Goal: Information Seeking & Learning: Learn about a topic

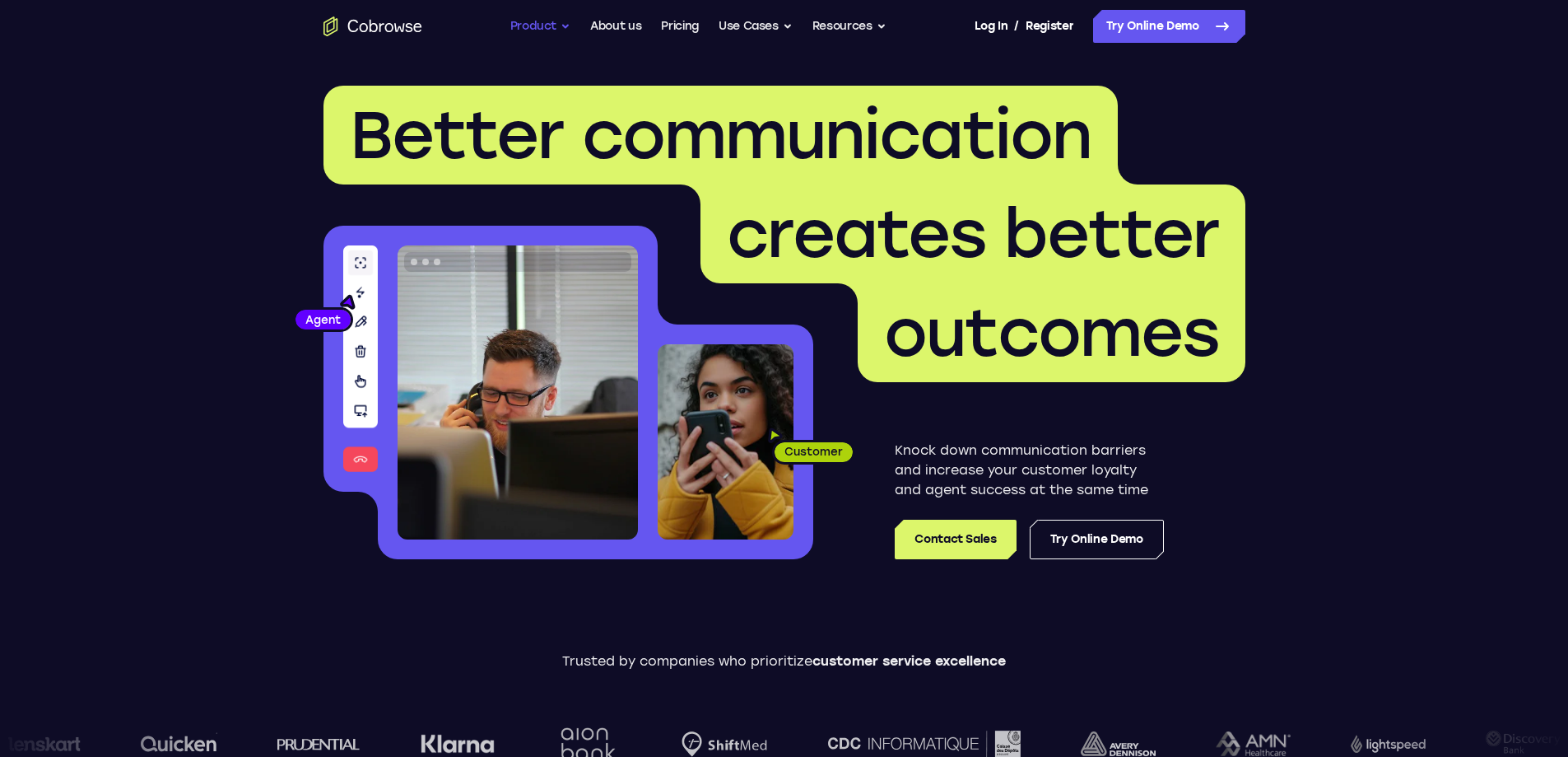
click at [558, 31] on button "Product" at bounding box center [541, 26] width 61 height 33
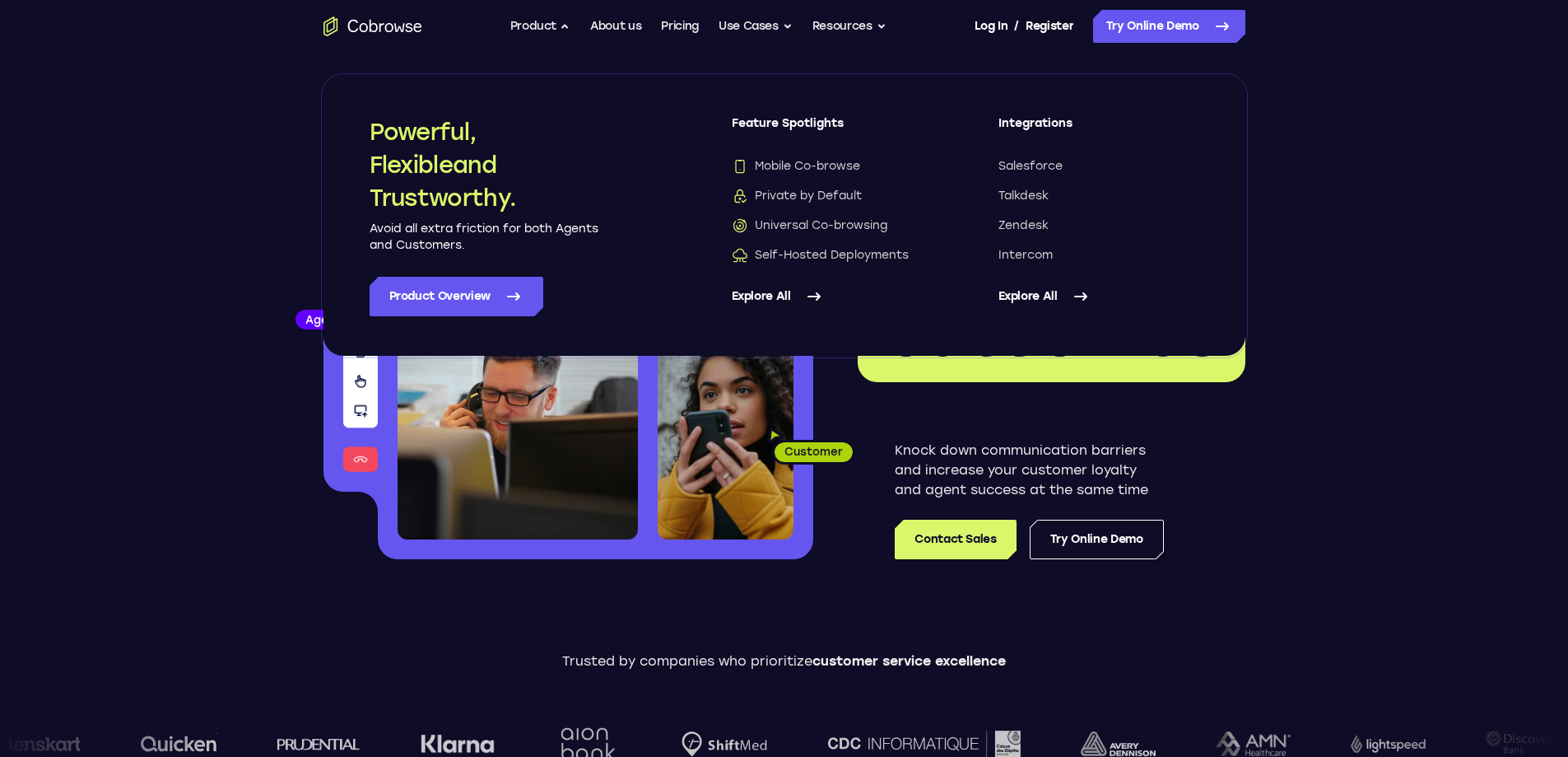
click at [1038, 297] on link "Explore All" at bounding box center [1099, 297] width 200 height 40
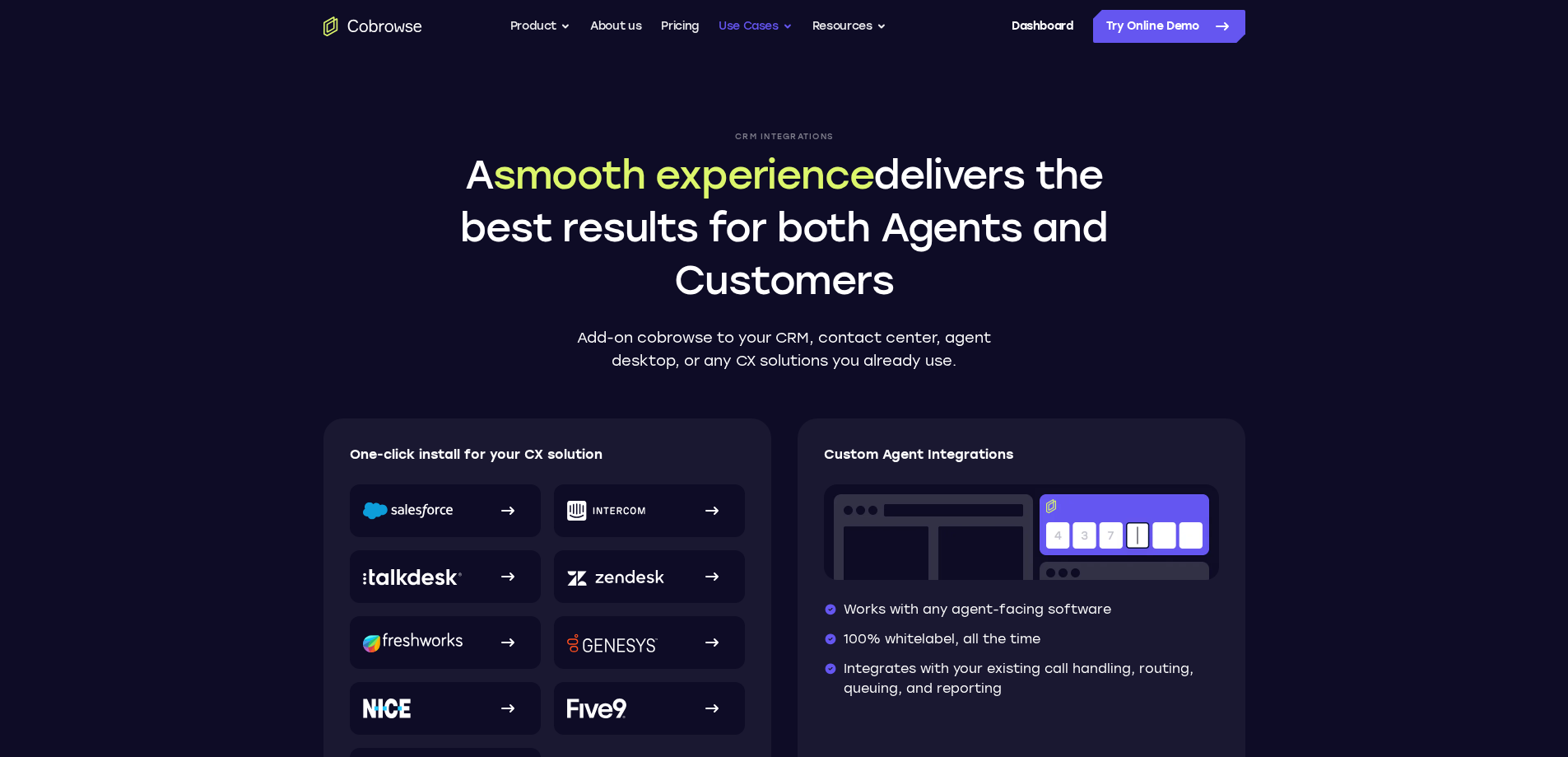
click at [769, 31] on button "Use Cases" at bounding box center [755, 26] width 74 height 33
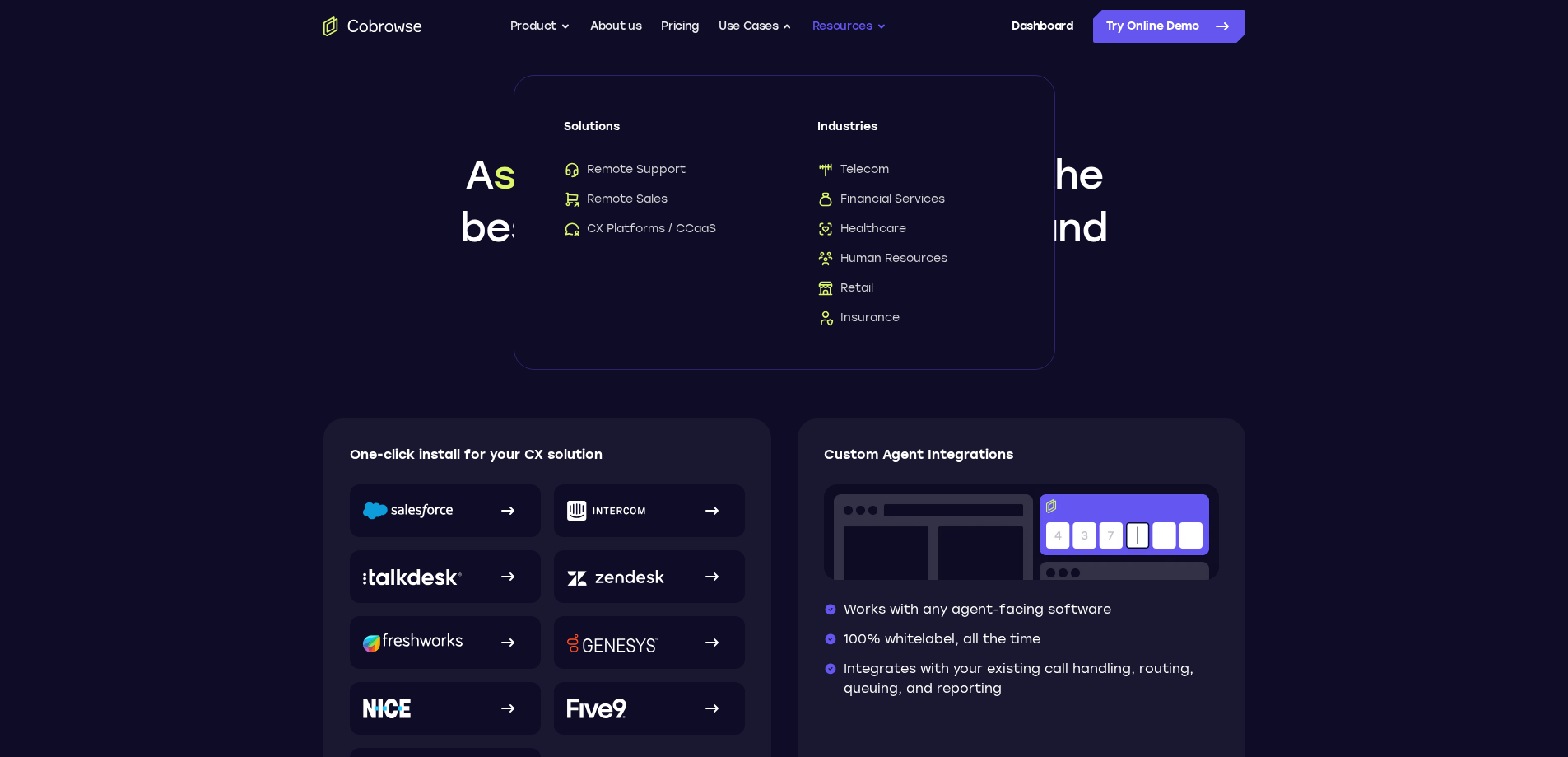
click at [842, 20] on button "Resources" at bounding box center [849, 26] width 74 height 33
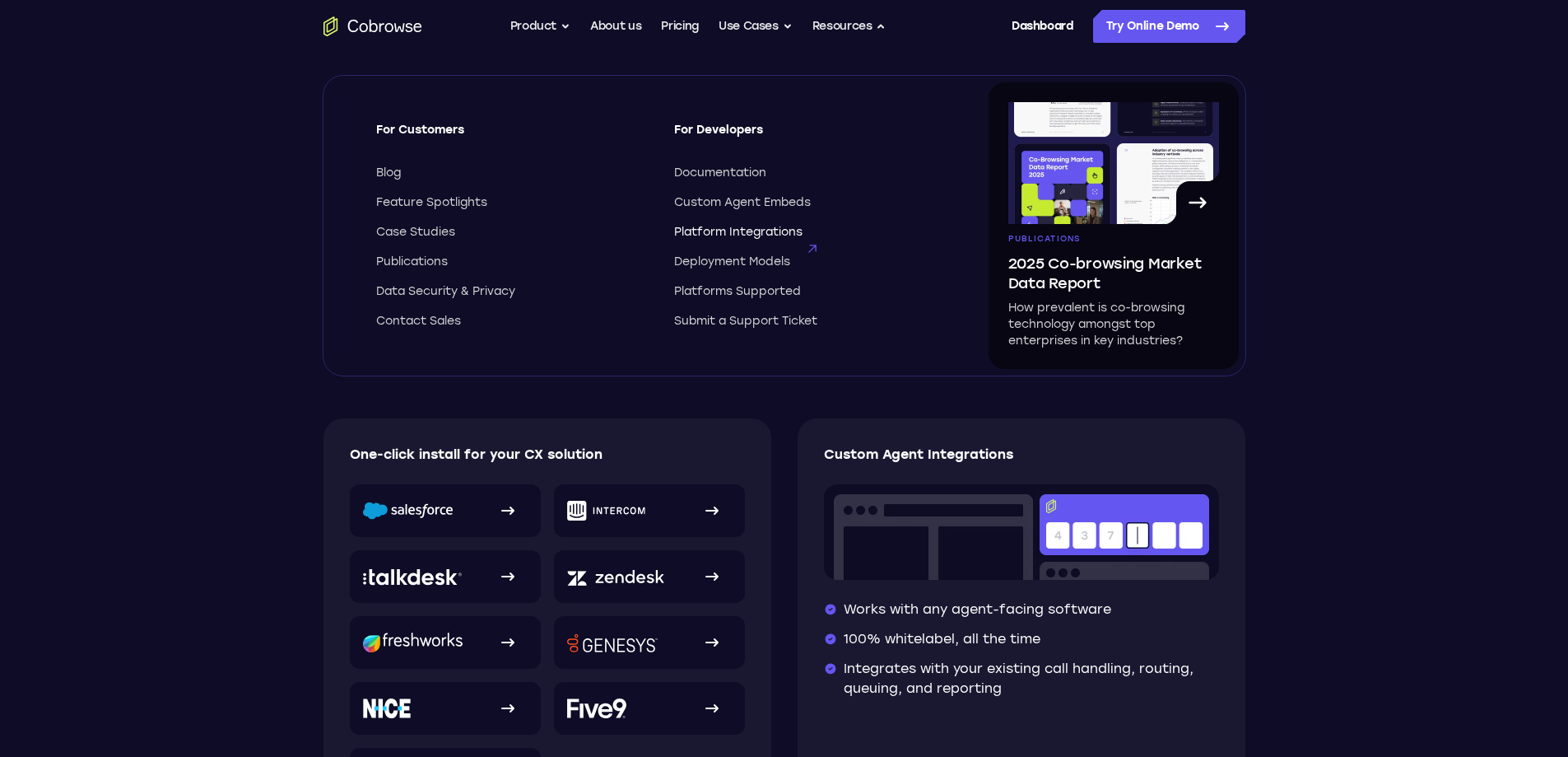
click at [736, 229] on span "Platform Integrations" at bounding box center [738, 232] width 128 height 16
